Goal: Task Accomplishment & Management: Manage account settings

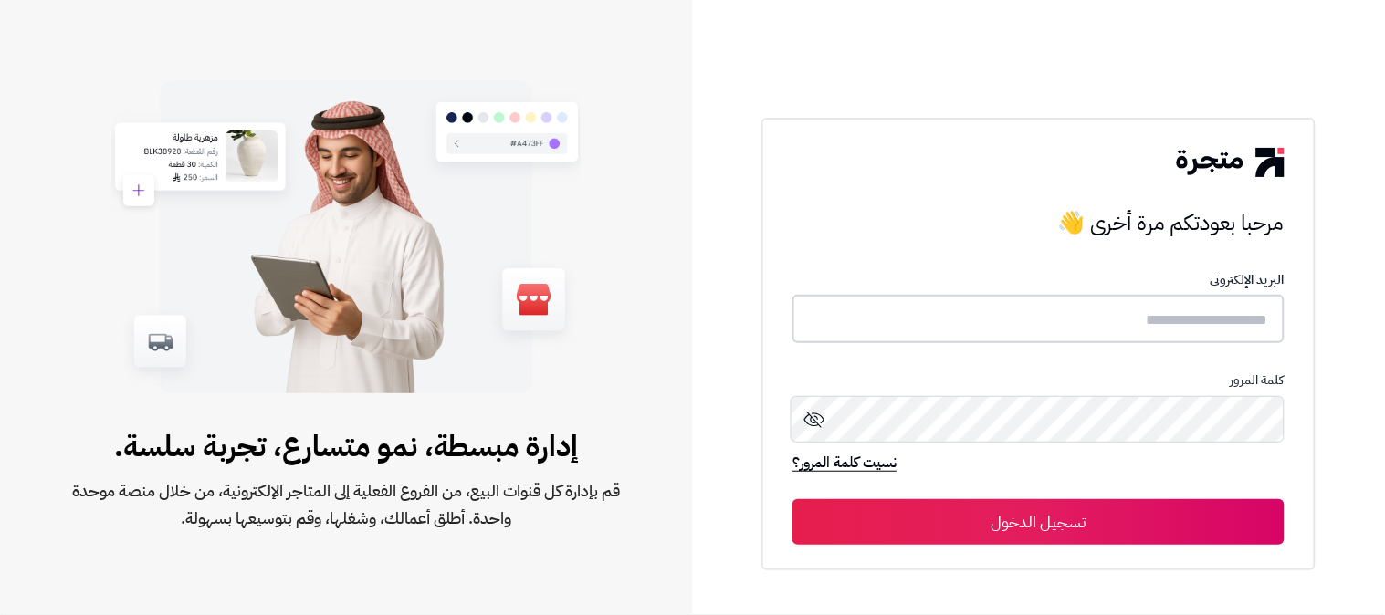
click at [1055, 318] on input "text" at bounding box center [1038, 319] width 492 height 48
type input "*"
type input "**********"
click at [792, 498] on button "تسجيل الدخول" at bounding box center [1038, 521] width 492 height 46
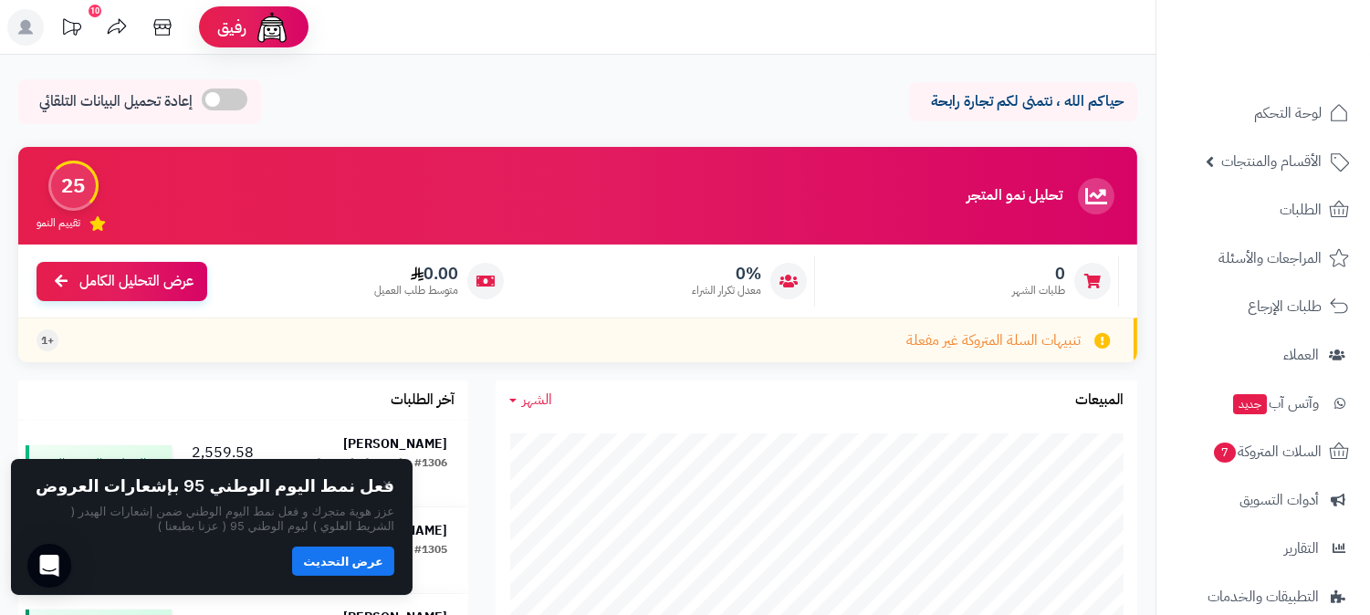
click at [340, 573] on button "عرض التحديث" at bounding box center [343, 561] width 102 height 29
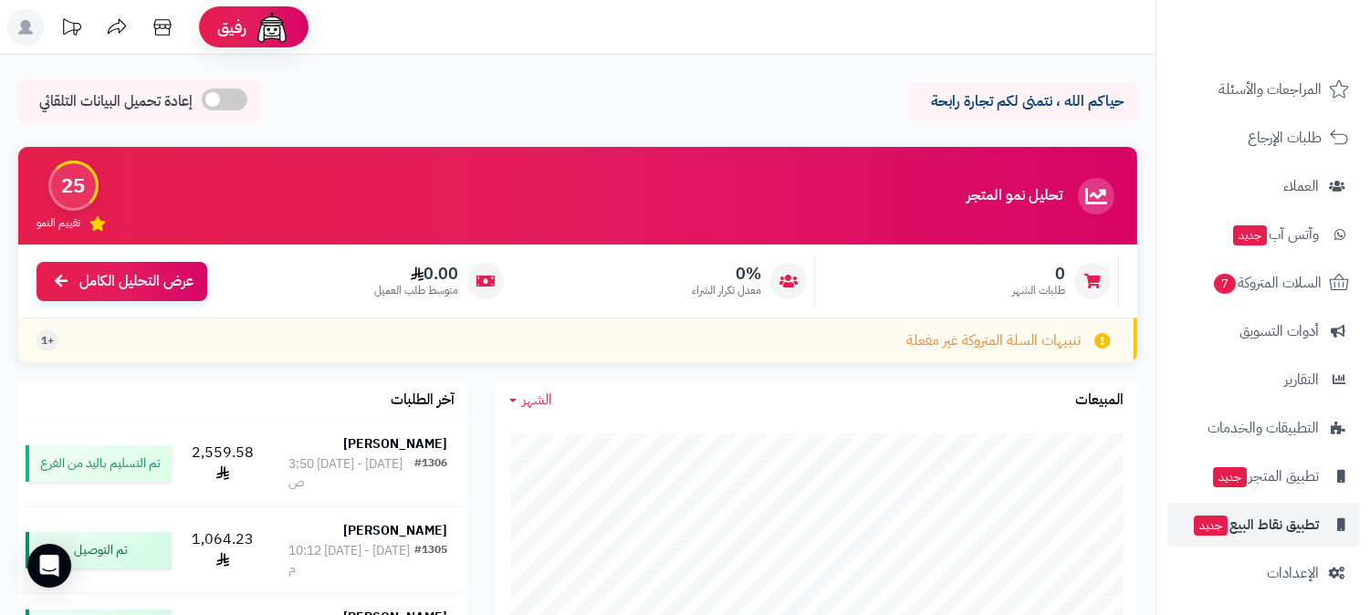
scroll to position [170, 0]
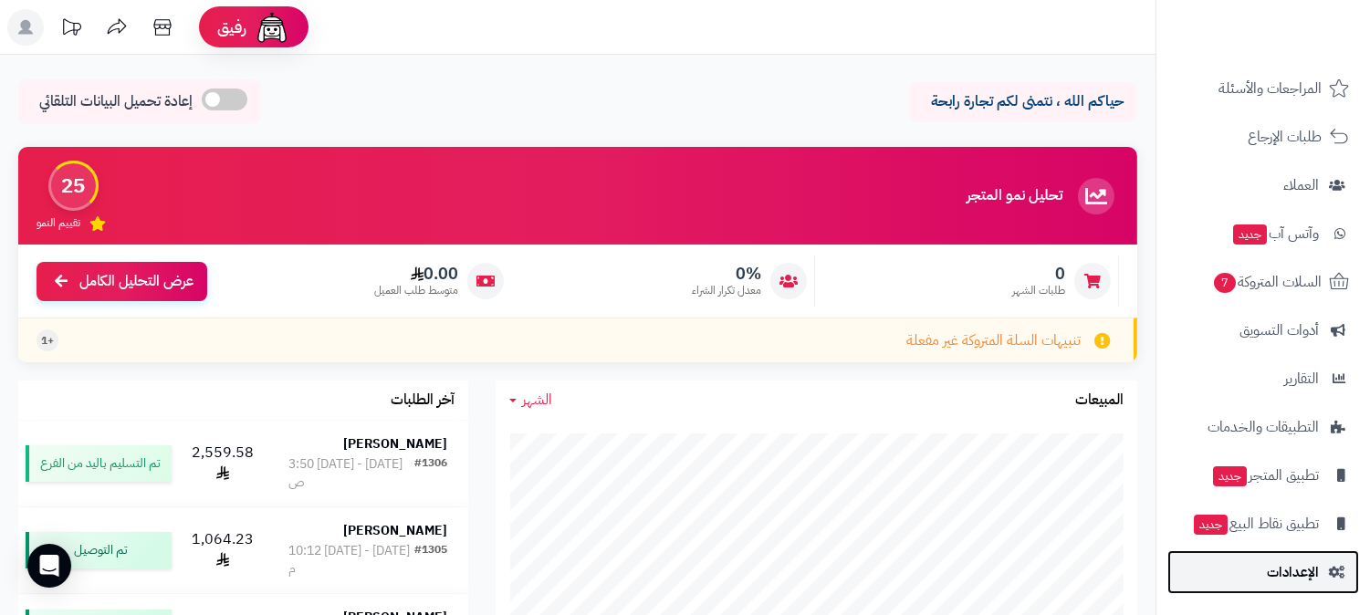
click at [1302, 573] on span "الإعدادات" at bounding box center [1293, 573] width 52 height 26
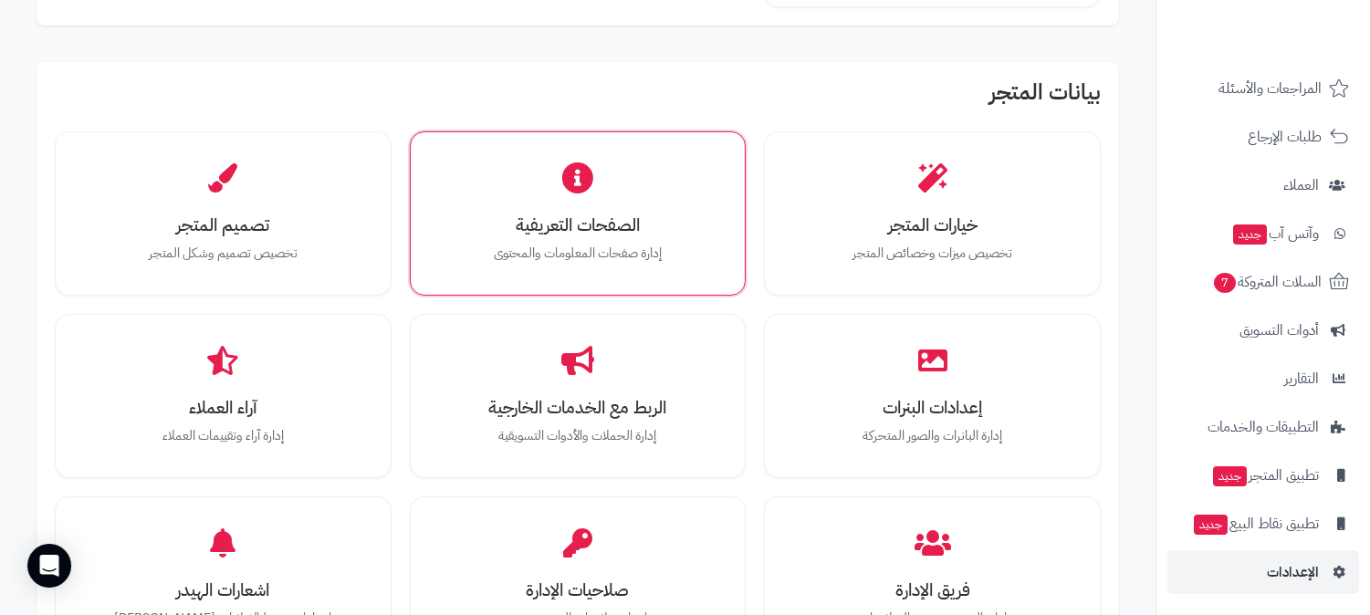
scroll to position [608, 0]
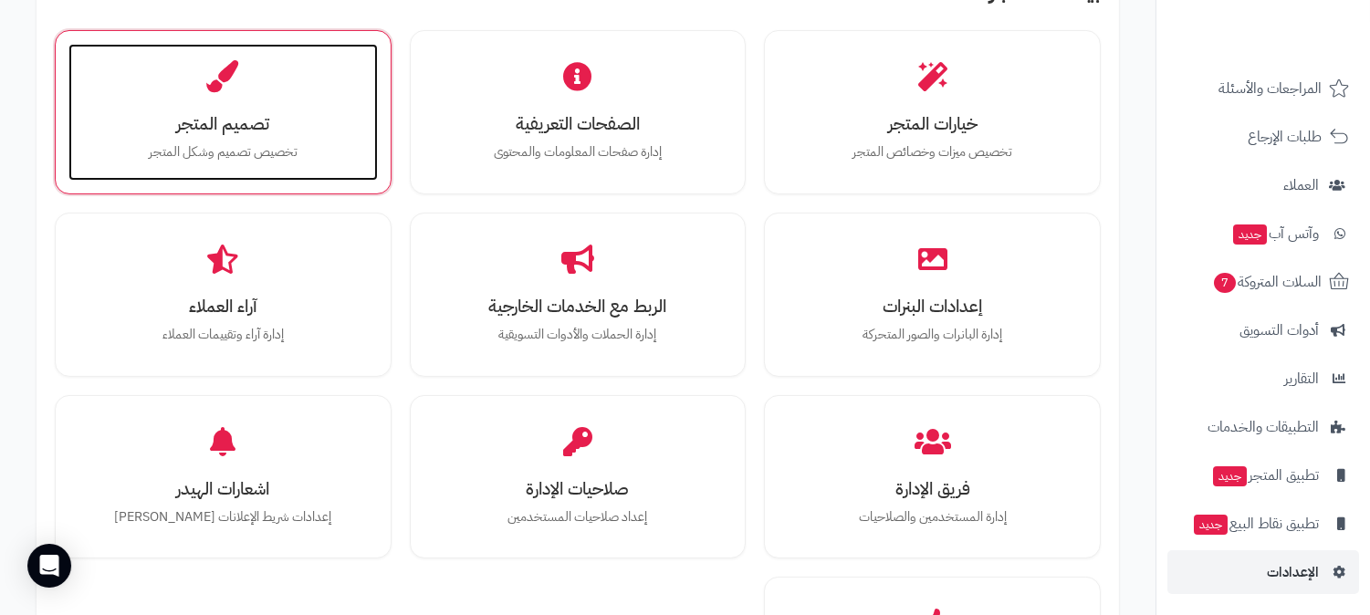
click at [230, 130] on h3 "تصميم المتجر" at bounding box center [223, 123] width 273 height 19
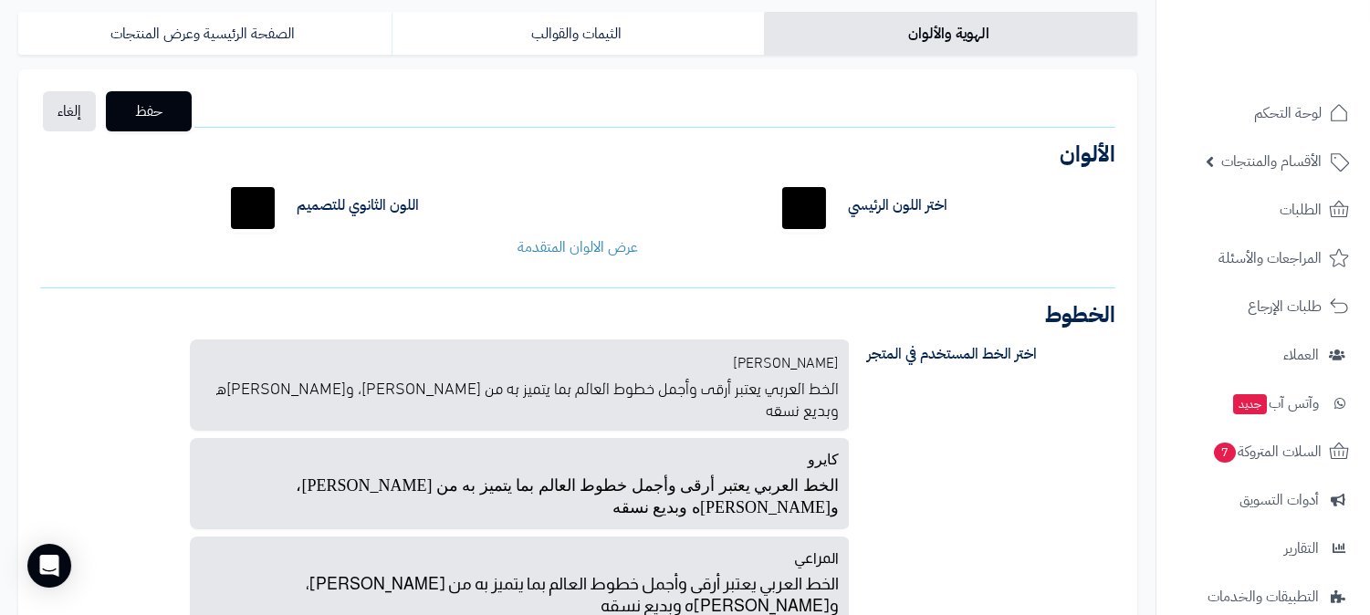
scroll to position [101, 0]
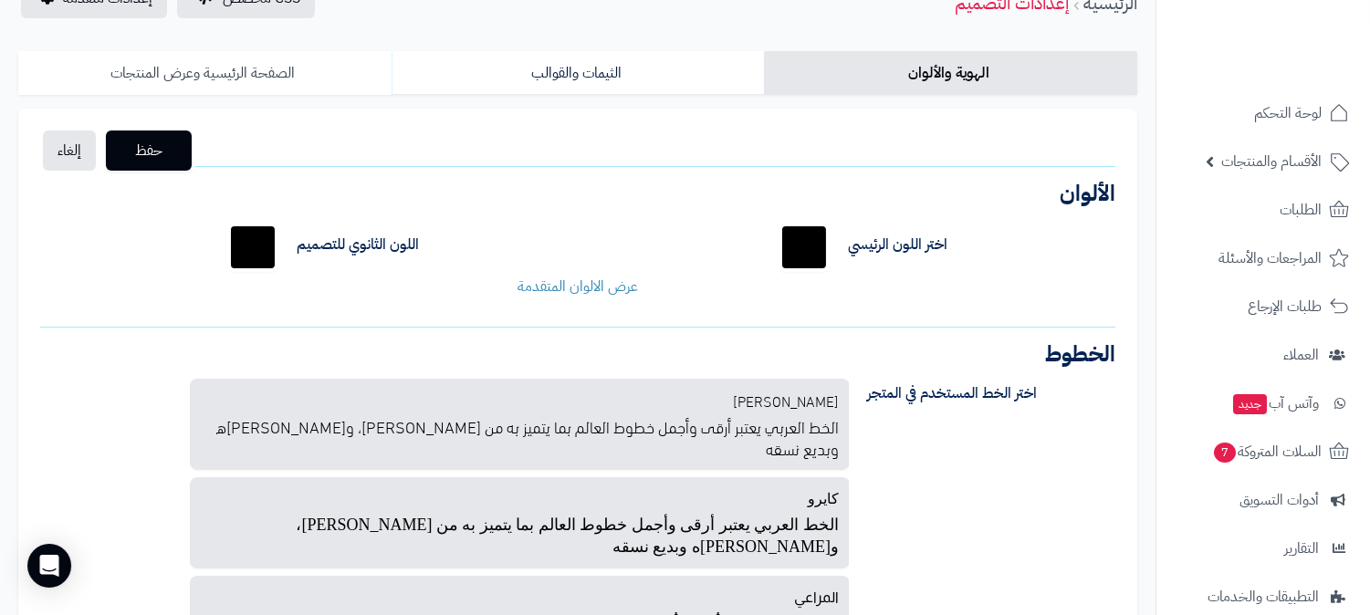
click at [277, 53] on link "الصفحة الرئيسية وعرض المنتجات" at bounding box center [204, 73] width 373 height 44
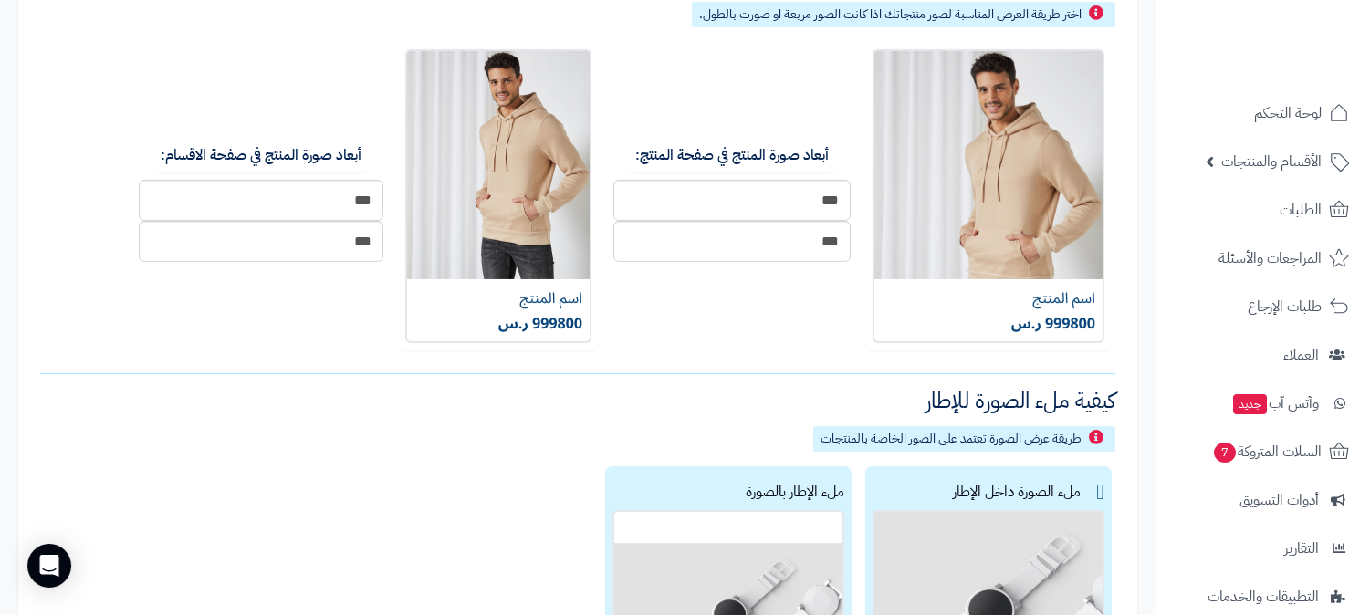
scroll to position [648, 0]
